Goal: Information Seeking & Learning: Find specific page/section

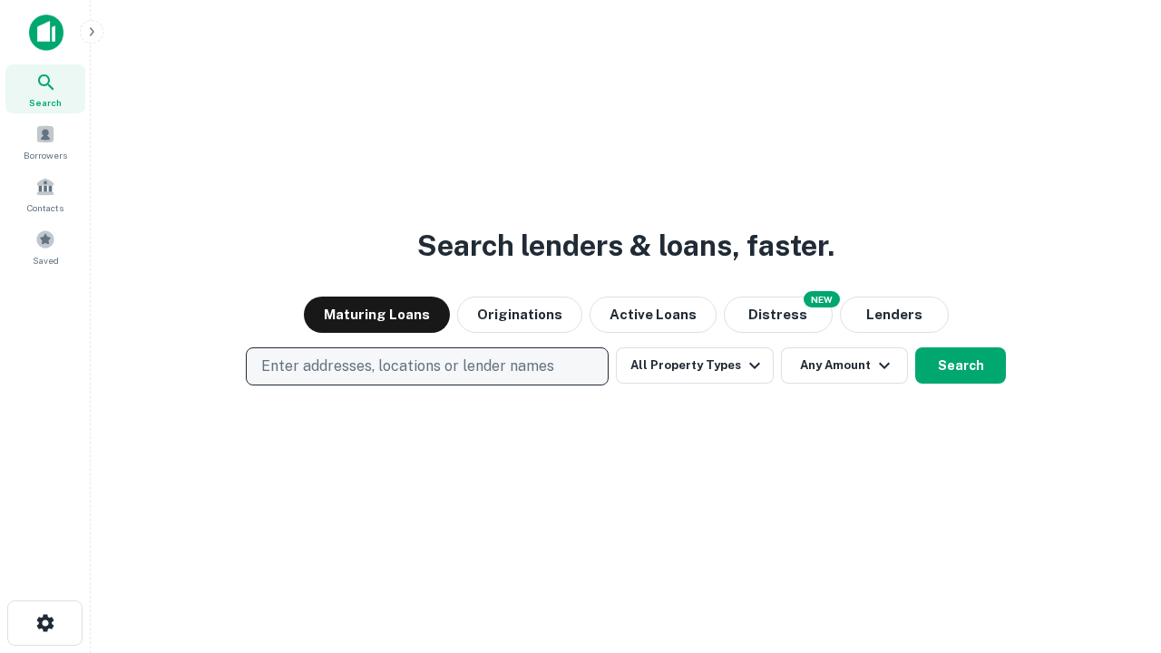
click at [426, 366] on p "Enter addresses, locations or lender names" at bounding box center [407, 367] width 293 height 22
type input "**********"
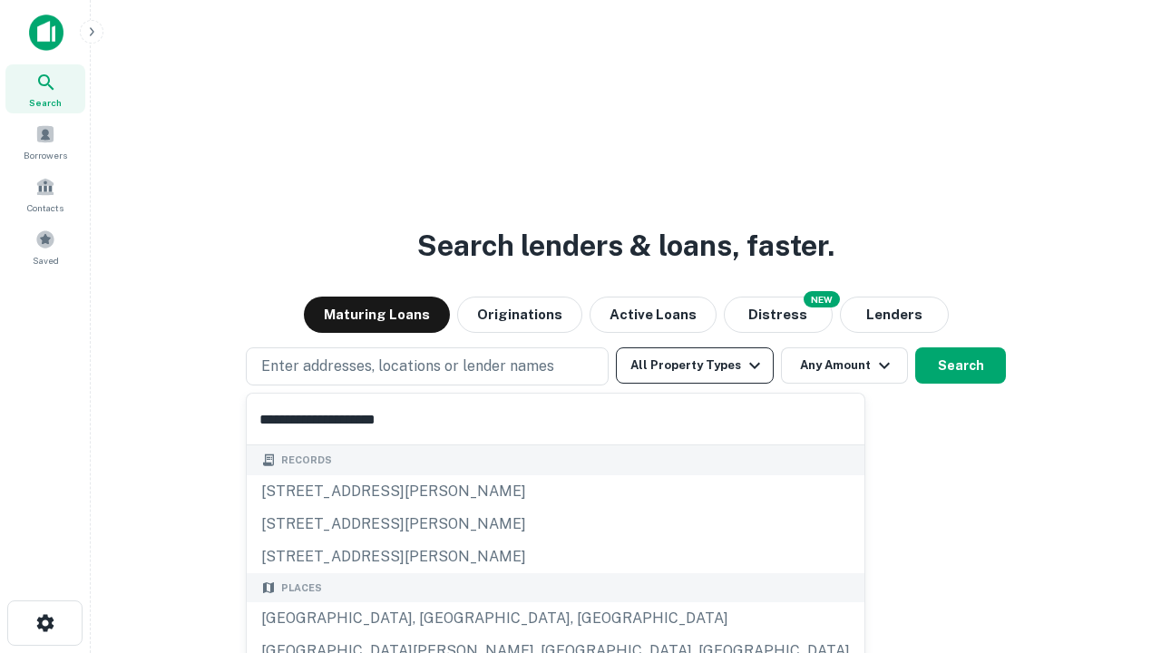
click at [434, 619] on div "[GEOGRAPHIC_DATA], [GEOGRAPHIC_DATA], [GEOGRAPHIC_DATA]" at bounding box center [556, 618] width 618 height 33
click at [695, 366] on button "All Property Types" at bounding box center [695, 365] width 158 height 36
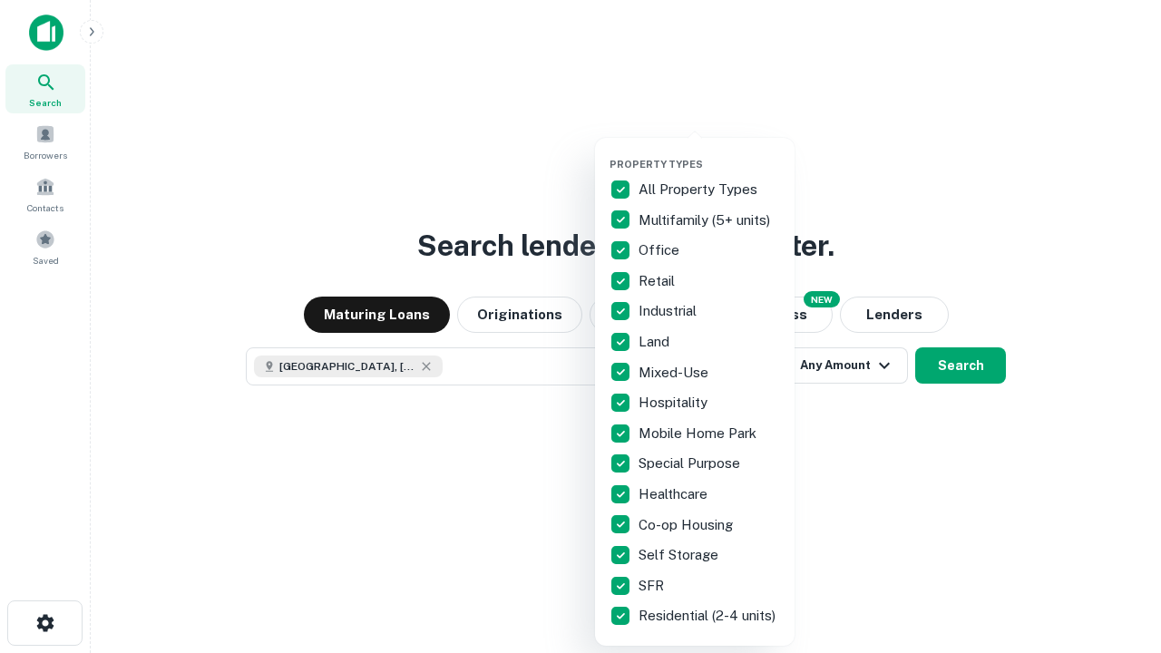
click at [709, 152] on button "button" at bounding box center [710, 152] width 200 height 1
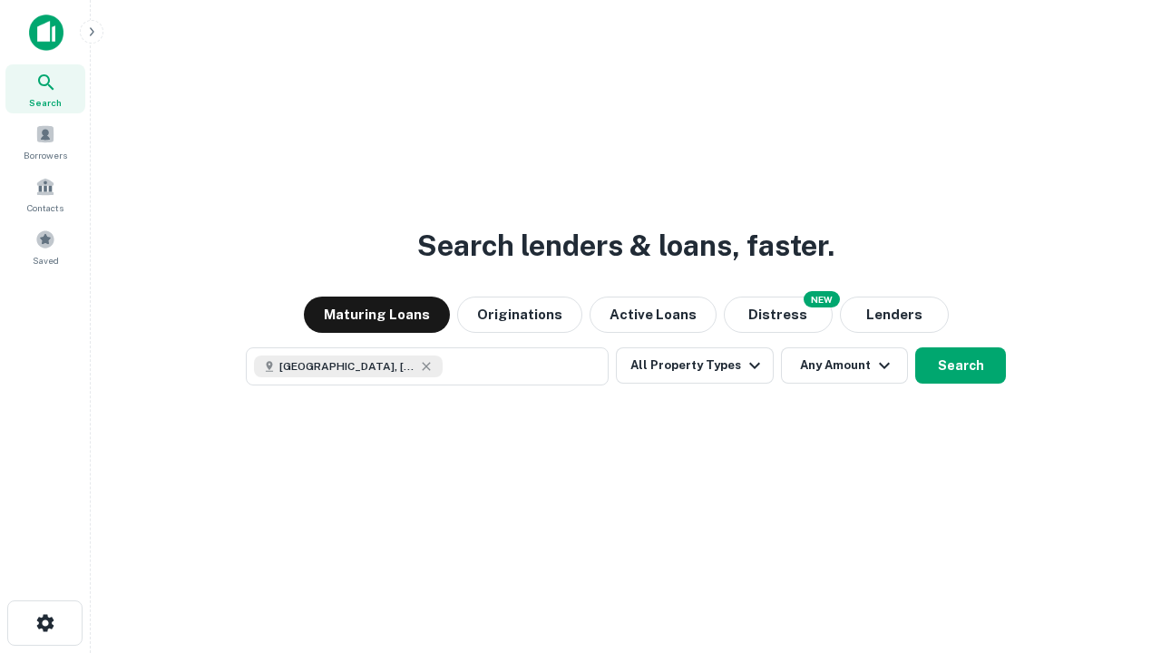
scroll to position [29, 0]
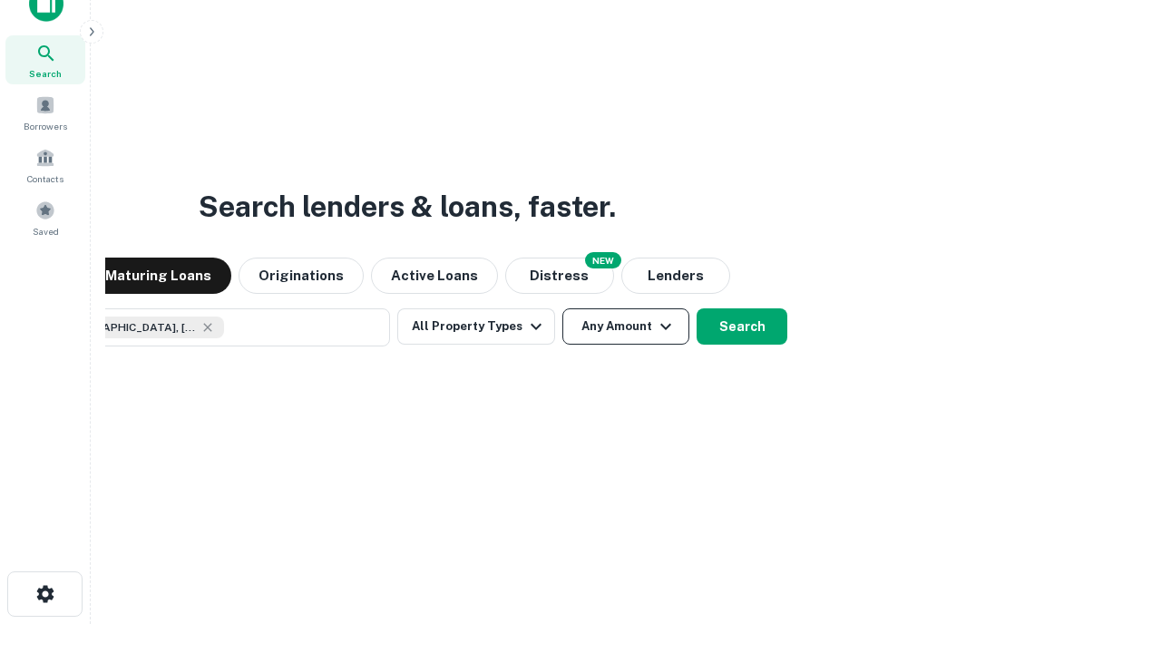
click at [562, 308] on button "Any Amount" at bounding box center [625, 326] width 127 height 36
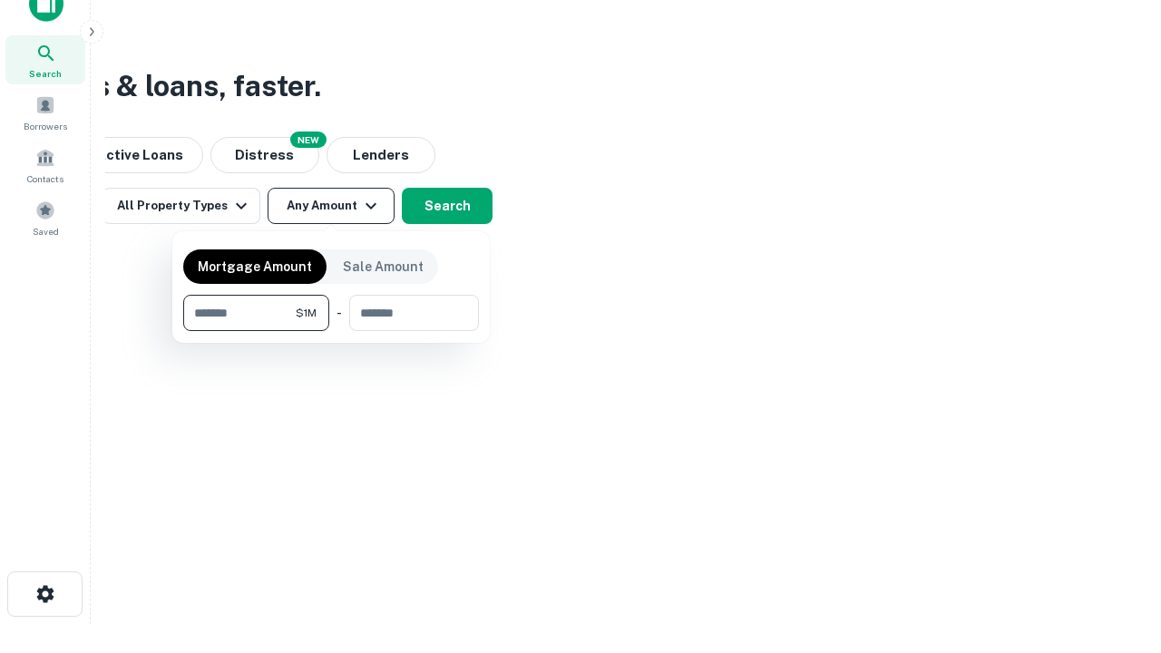
type input "*******"
click at [331, 331] on button "button" at bounding box center [331, 331] width 296 height 1
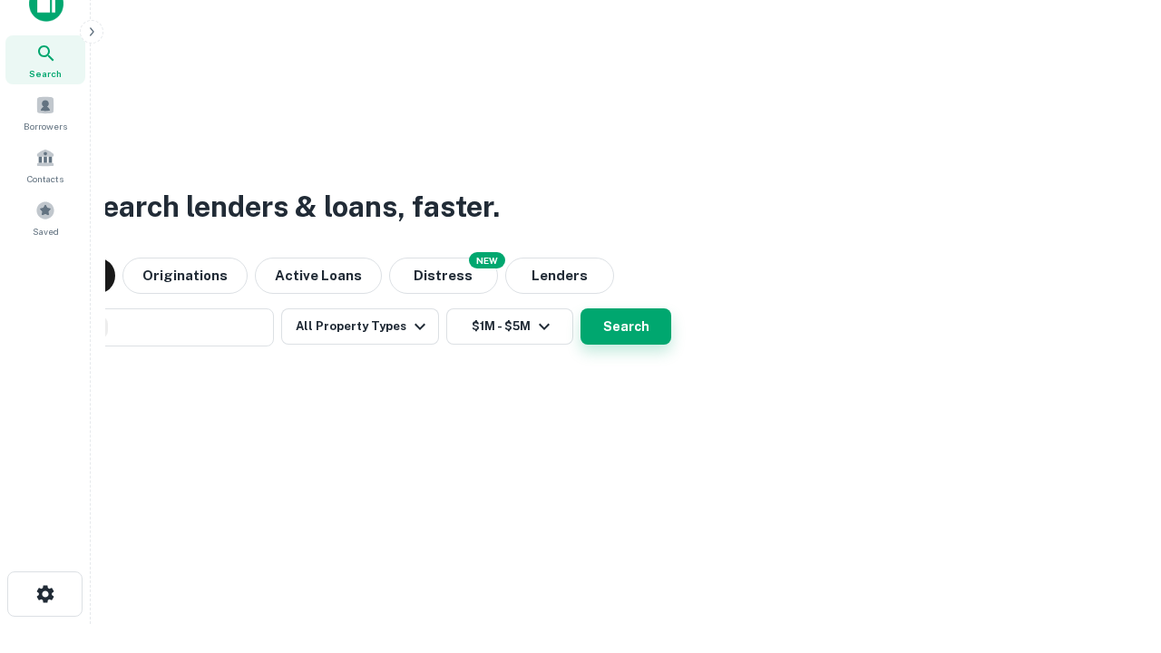
click at [581, 308] on button "Search" at bounding box center [626, 326] width 91 height 36
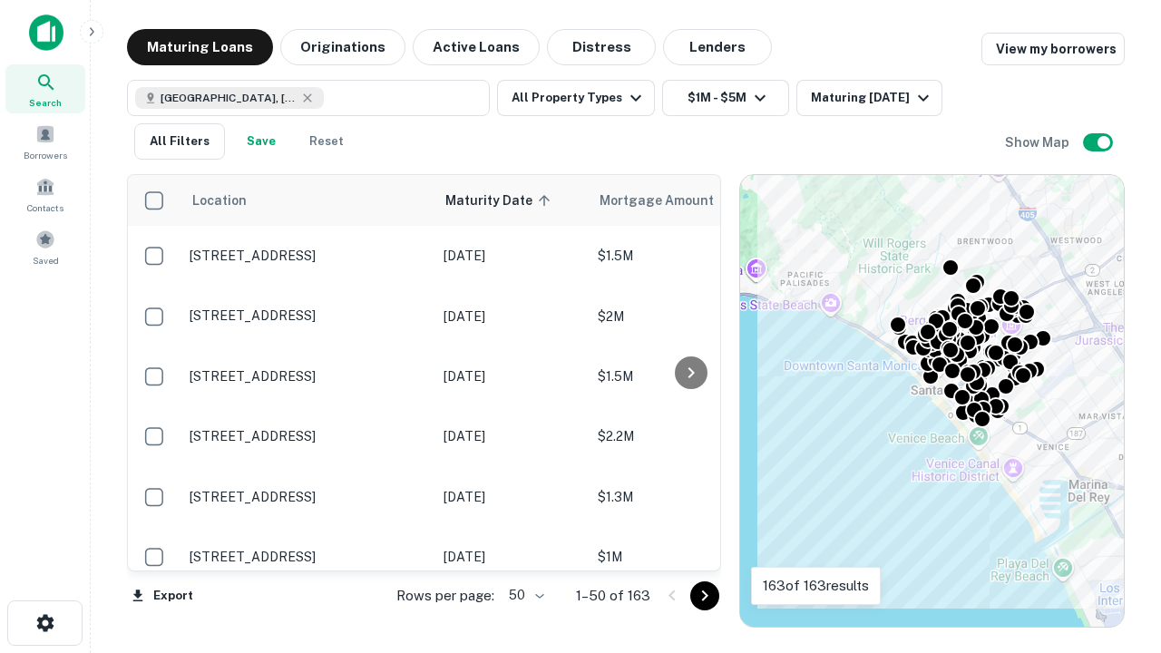
click at [523, 595] on body "Search Borrowers Contacts Saved Maturing Loans Originations Active Loans Distre…" at bounding box center [580, 326] width 1161 height 653
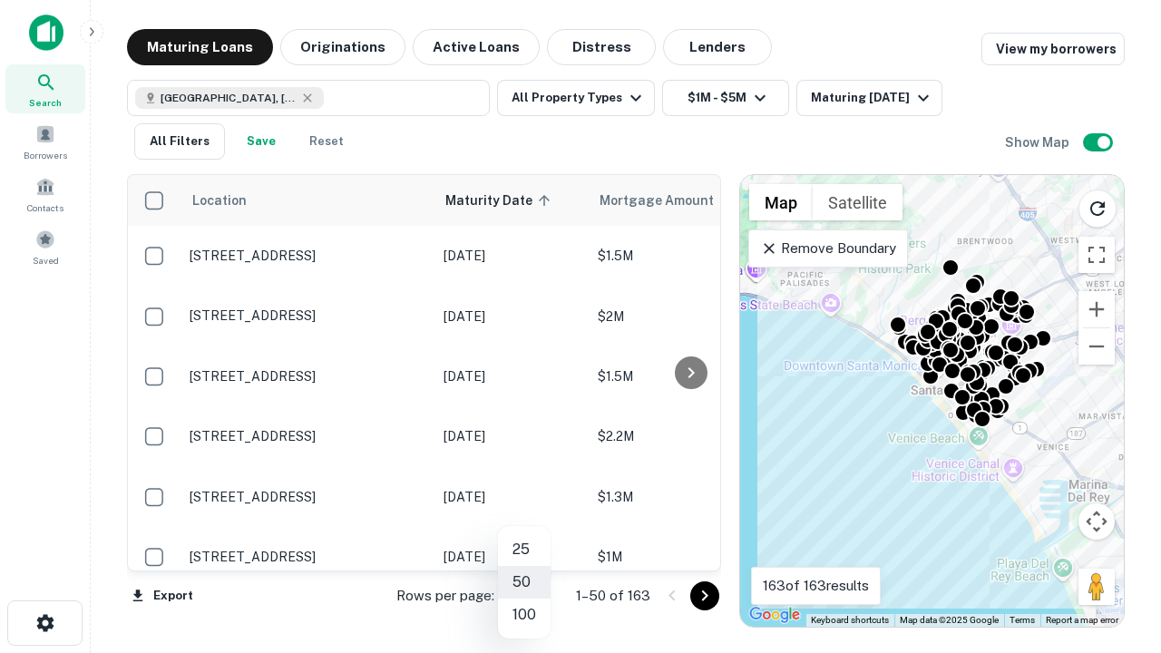
click at [524, 550] on li "25" at bounding box center [524, 549] width 53 height 33
